Goal: Information Seeking & Learning: Learn about a topic

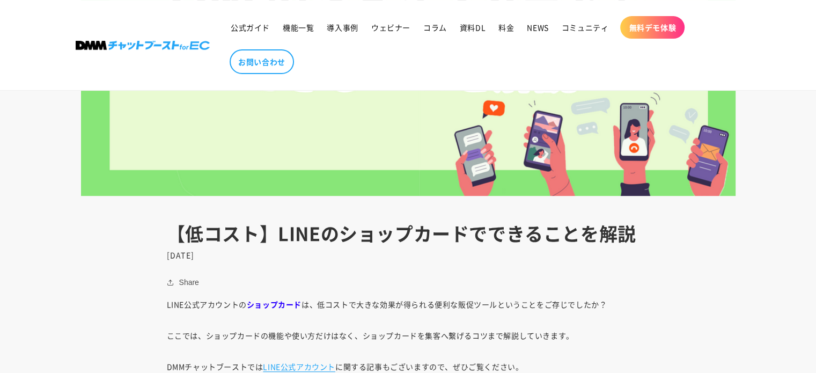
scroll to position [536, 0]
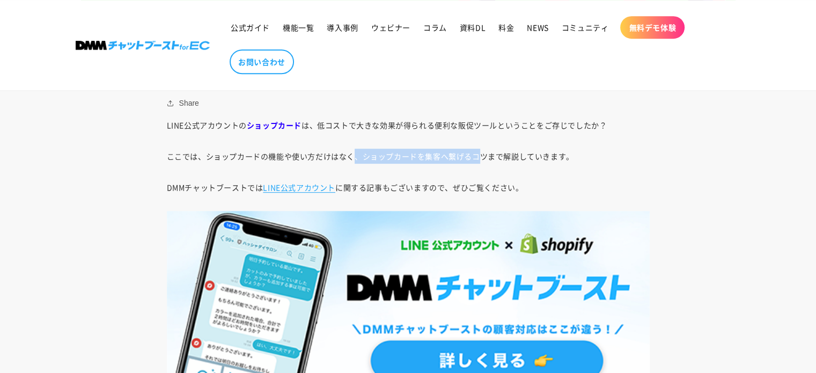
drag, startPoint x: 352, startPoint y: 144, endPoint x: 483, endPoint y: 161, distance: 132.0
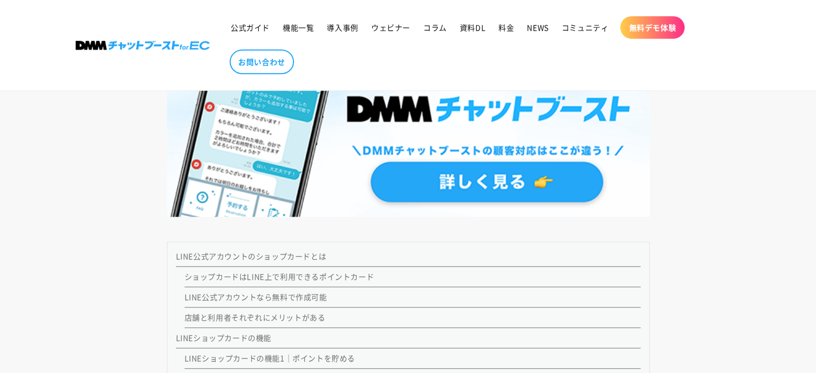
scroll to position [1073, 0]
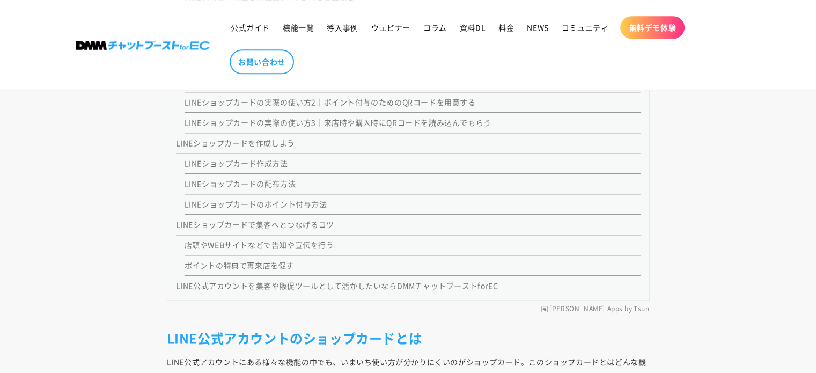
click at [277, 225] on link "LINEショップカードで集客へとつなげるコツ" at bounding box center [255, 224] width 158 height 11
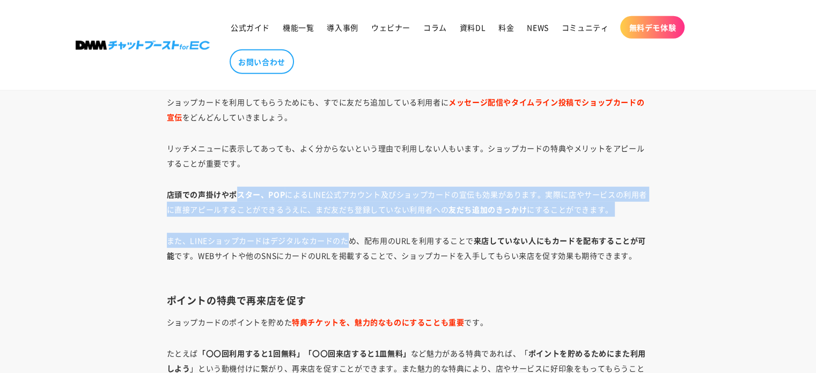
drag, startPoint x: 233, startPoint y: 170, endPoint x: 350, endPoint y: 245, distance: 138.5
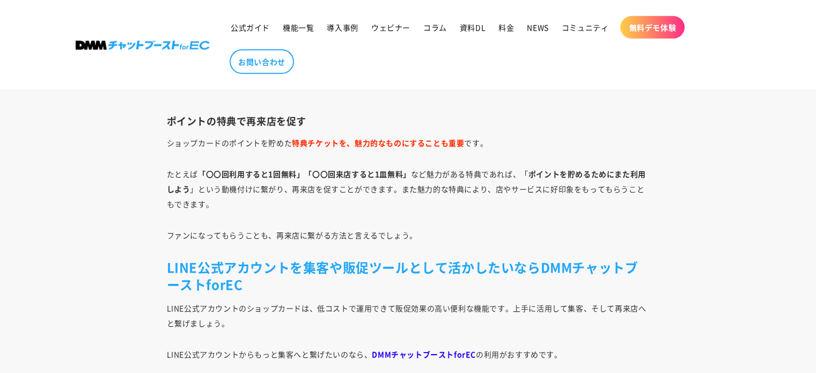
scroll to position [7467, 0]
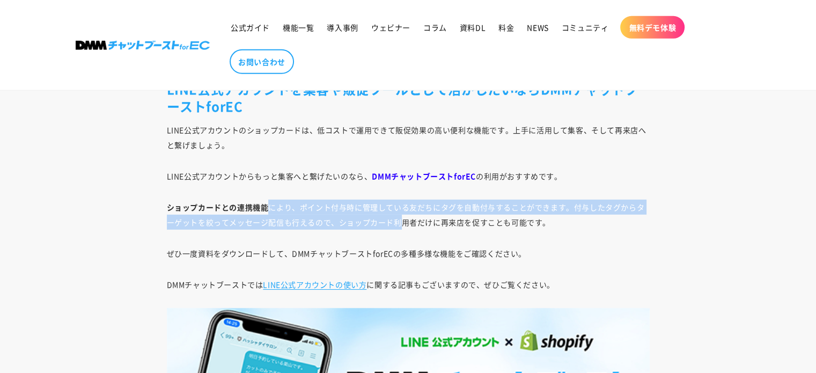
drag, startPoint x: 272, startPoint y: 205, endPoint x: 401, endPoint y: 220, distance: 129.5
click at [401, 219] on p "ショップカードとの連携機能 により、ポイント付与時に管理している友だちにタグを自動付与することができます。付与したタグからターゲットを絞ってメッセージ配信も行…" at bounding box center [408, 215] width 483 height 30
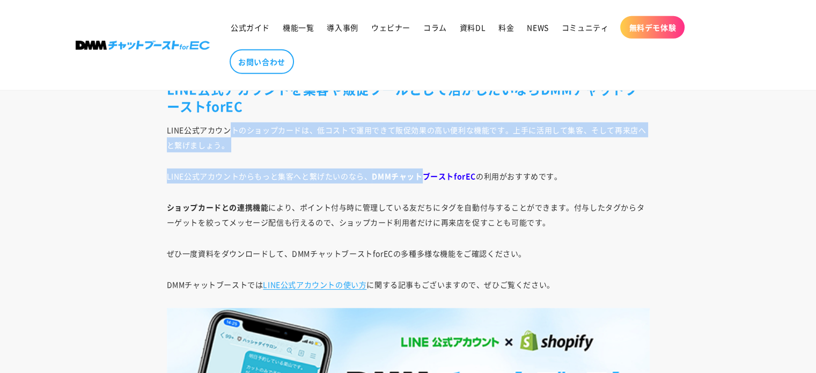
drag, startPoint x: 228, startPoint y: 127, endPoint x: 421, endPoint y: 150, distance: 193.9
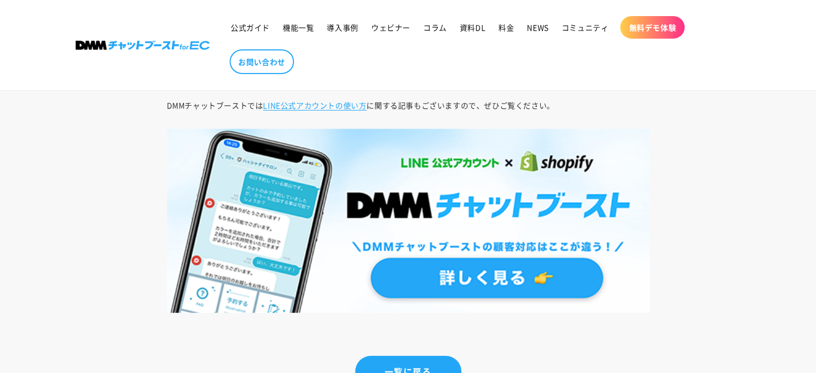
scroll to position [7288, 0]
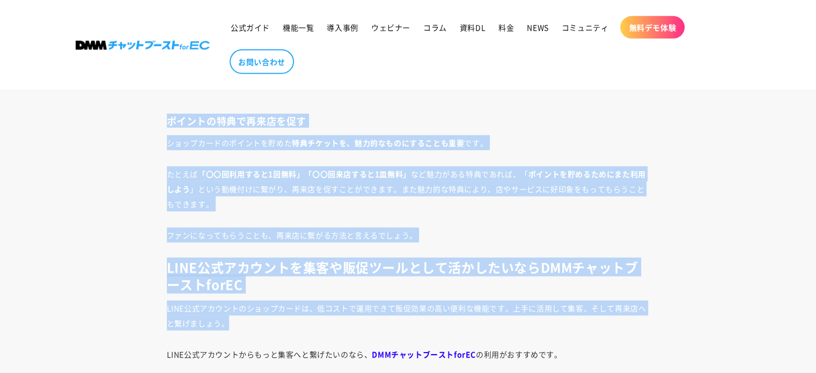
drag, startPoint x: 165, startPoint y: 119, endPoint x: 528, endPoint y: 299, distance: 405.2
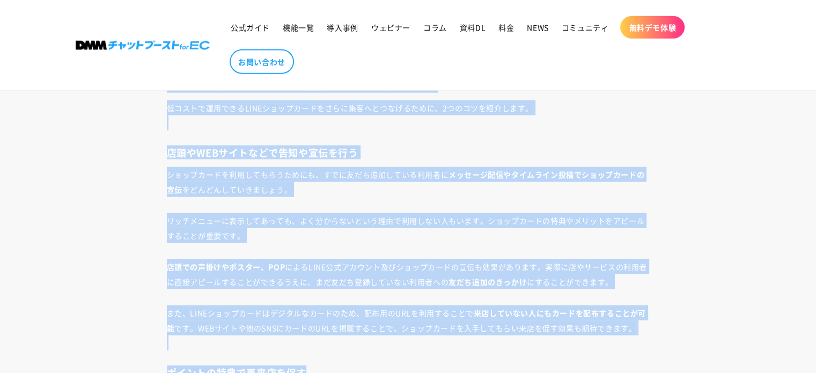
scroll to position [7041, 0]
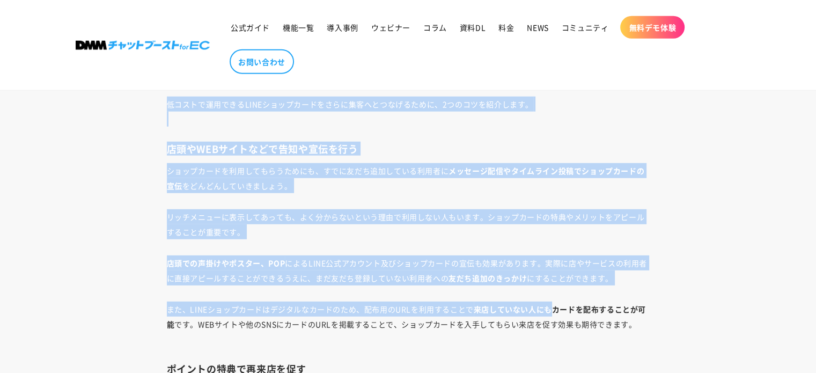
drag, startPoint x: 166, startPoint y: 188, endPoint x: 554, endPoint y: 283, distance: 399.7
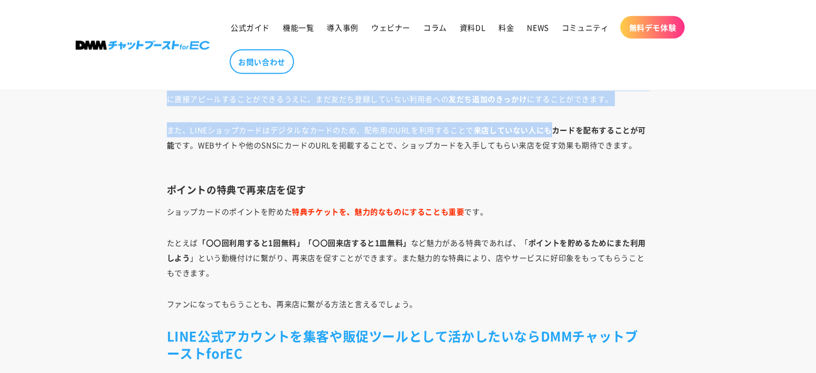
scroll to position [7398, 0]
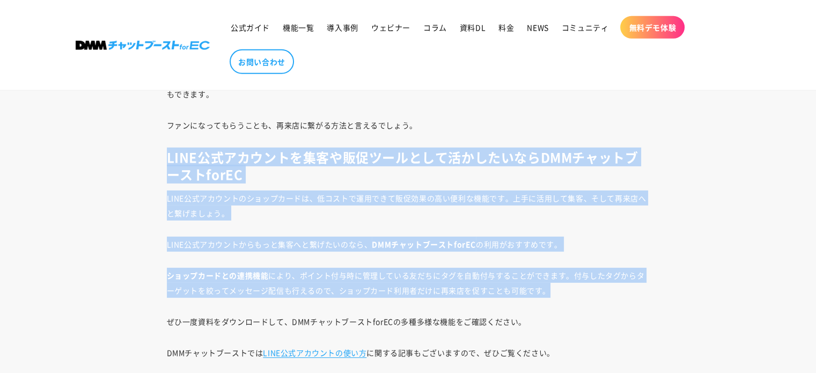
drag, startPoint x: 163, startPoint y: 162, endPoint x: 566, endPoint y: 291, distance: 423.6
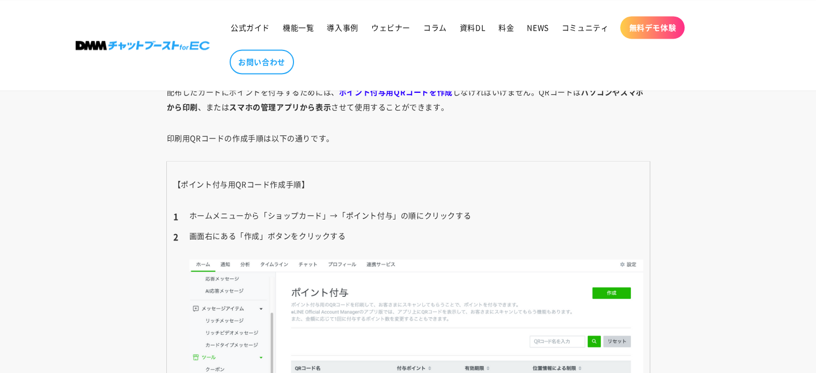
scroll to position [5790, 0]
